Goal: Information Seeking & Learning: Learn about a topic

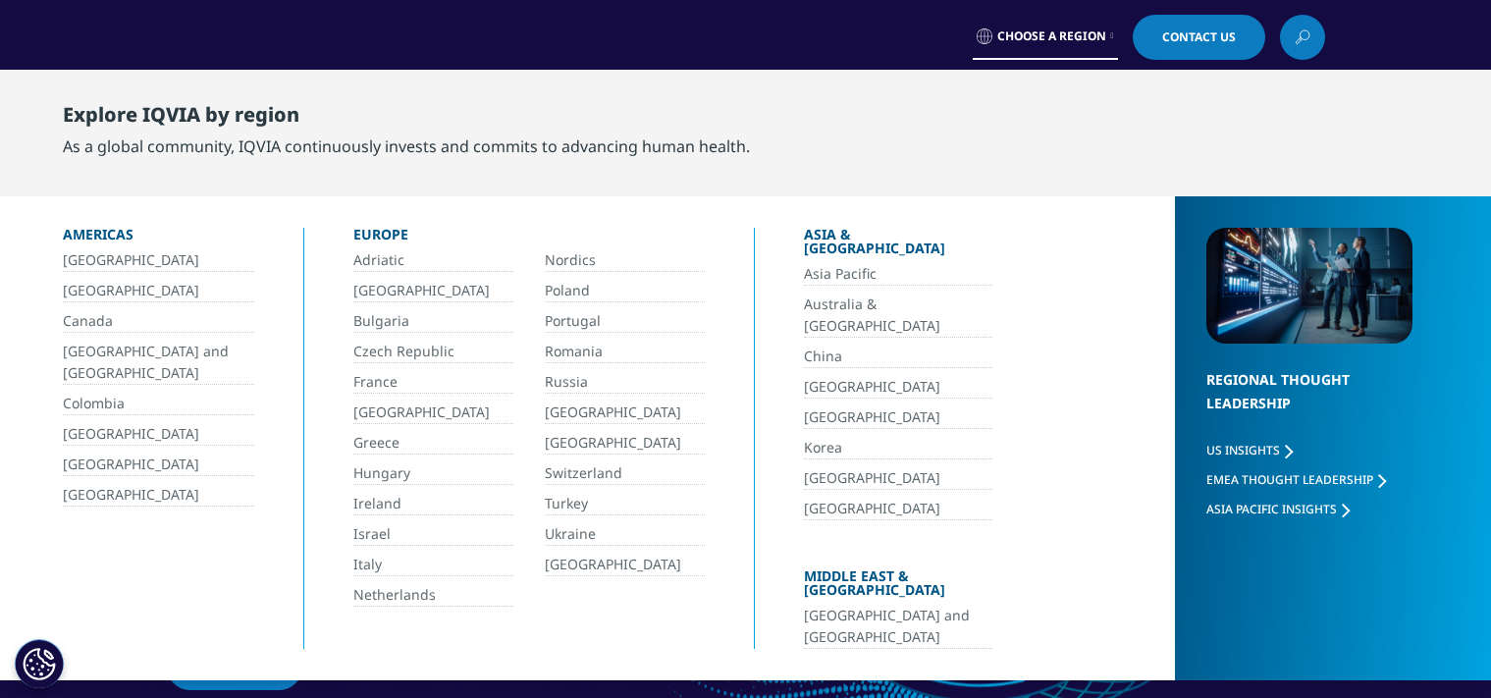
click at [387, 319] on link "Bulgaria" at bounding box center [433, 321] width 160 height 23
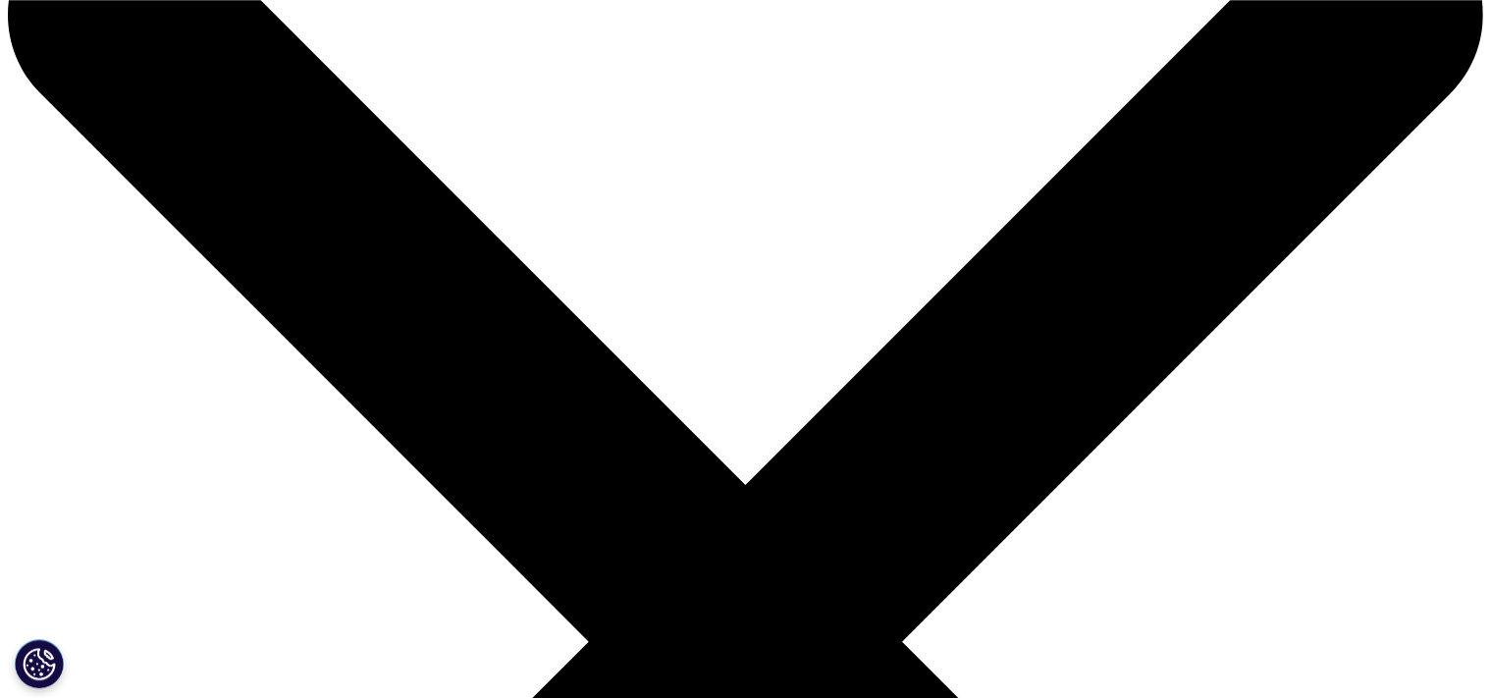
scroll to position [39, 0]
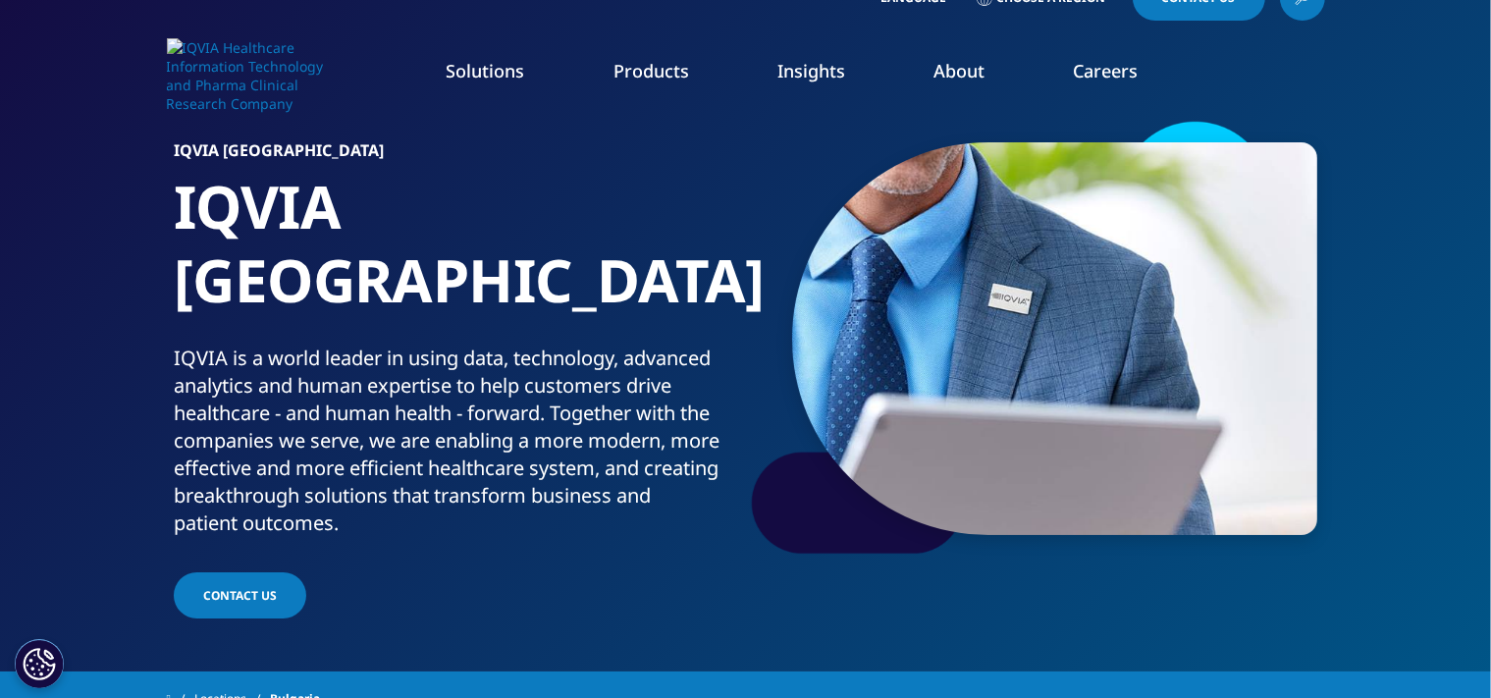
click at [1207, 442] on link "Study Design" at bounding box center [1323, 436] width 315 height 22
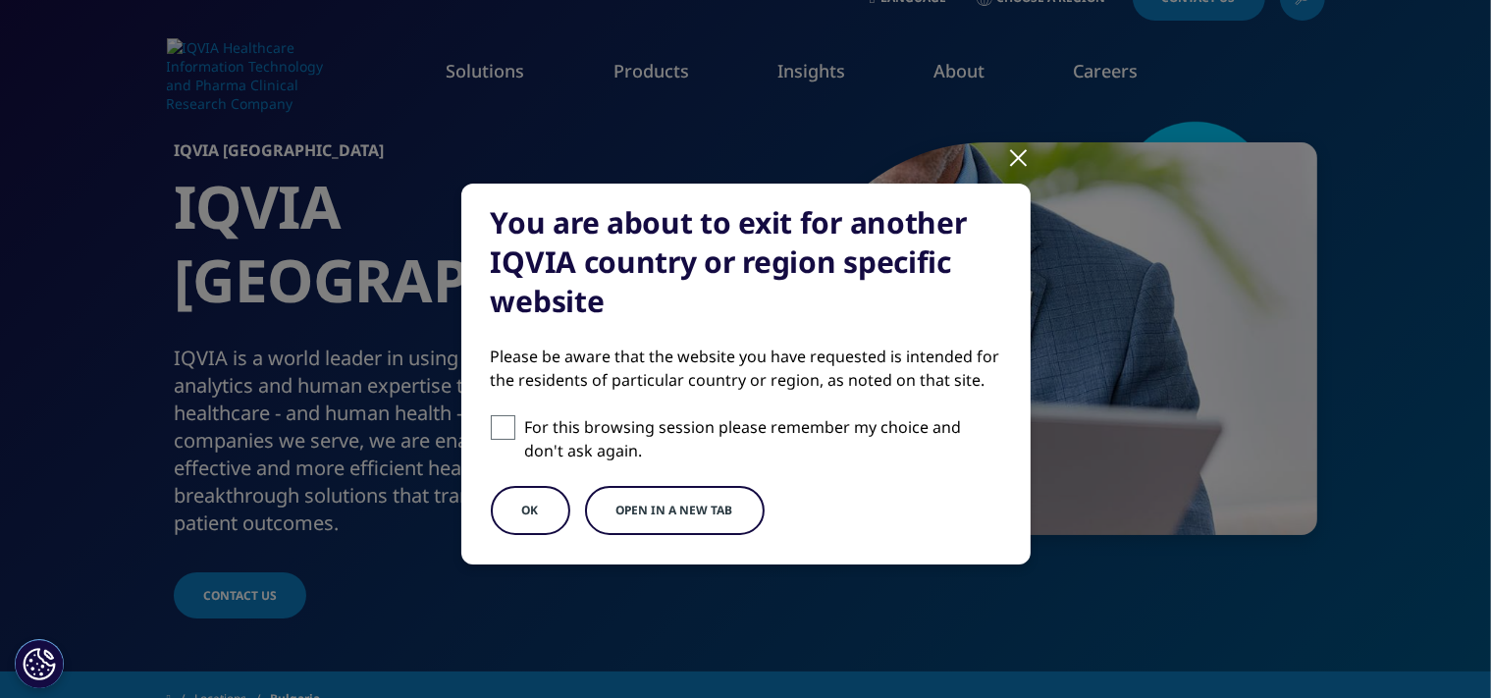
click at [661, 513] on button "Open in a new tab" at bounding box center [675, 510] width 180 height 49
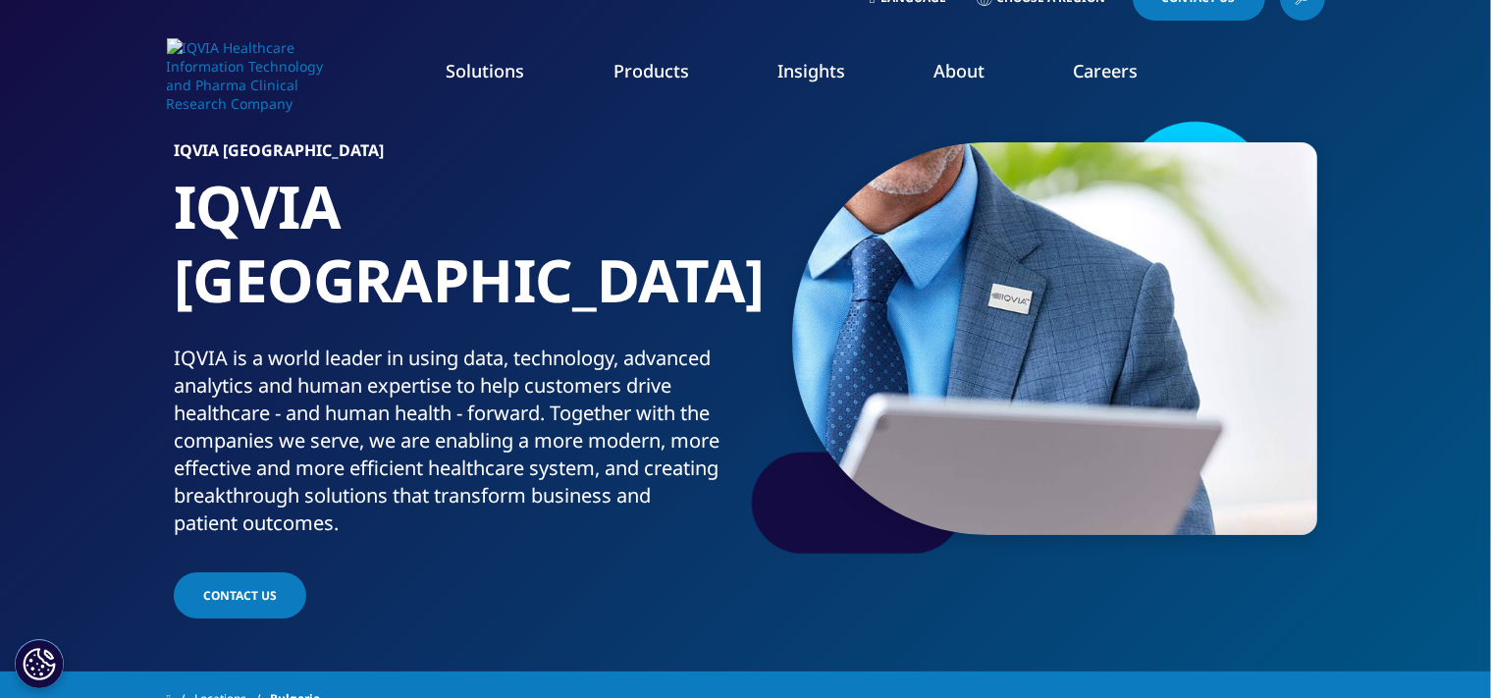
scroll to position [0, 0]
